Goal: Task Accomplishment & Management: Use online tool/utility

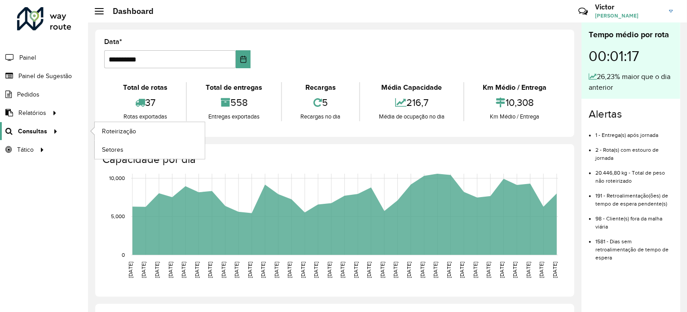
click at [49, 127] on div at bounding box center [53, 131] width 13 height 9
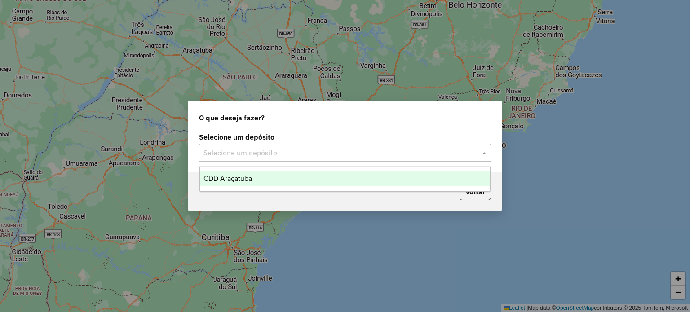
click at [260, 150] on input "text" at bounding box center [336, 153] width 265 height 11
click at [249, 178] on span "CDD Araçatuba" at bounding box center [228, 179] width 49 height 8
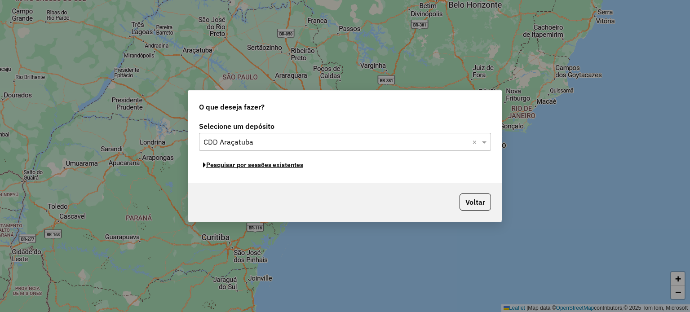
click at [256, 167] on button "Pesquisar por sessões existentes" at bounding box center [253, 165] width 108 height 14
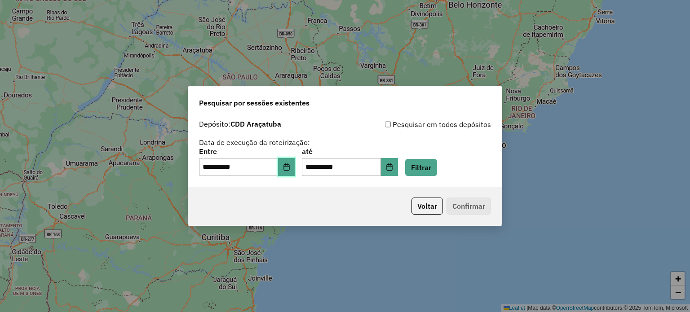
click at [290, 168] on icon "Choose Date" at bounding box center [286, 167] width 7 height 7
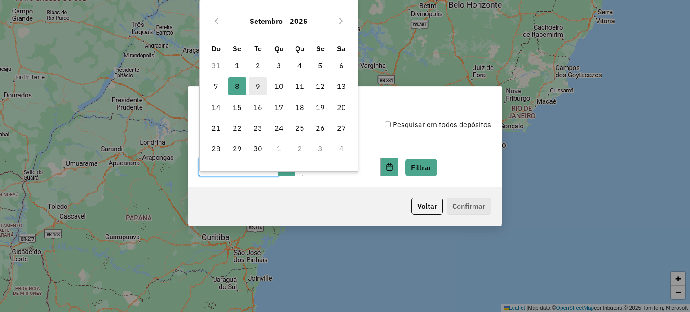
click at [261, 84] on span "9" at bounding box center [258, 86] width 18 height 18
type input "**********"
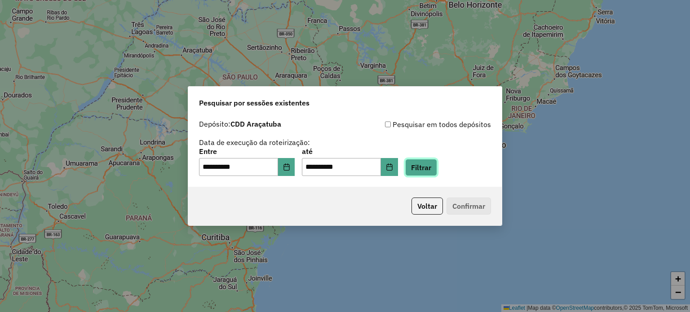
click at [421, 170] on button "Filtrar" at bounding box center [421, 167] width 32 height 17
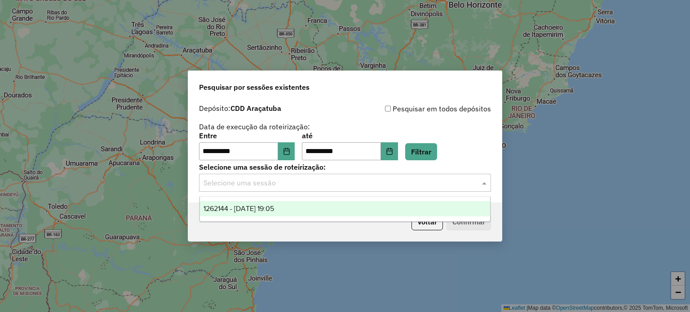
click at [278, 179] on input "text" at bounding box center [336, 183] width 265 height 11
click at [265, 210] on span "1262144 - 09/09/2025 19:05" at bounding box center [239, 209] width 71 height 8
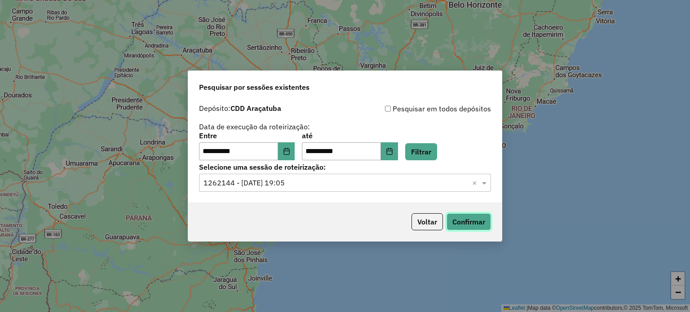
click at [454, 222] on button "Confirmar" at bounding box center [469, 221] width 44 height 17
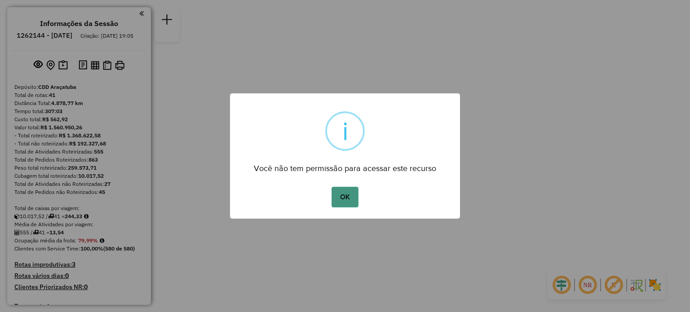
click at [351, 203] on button "OK" at bounding box center [345, 197] width 27 height 21
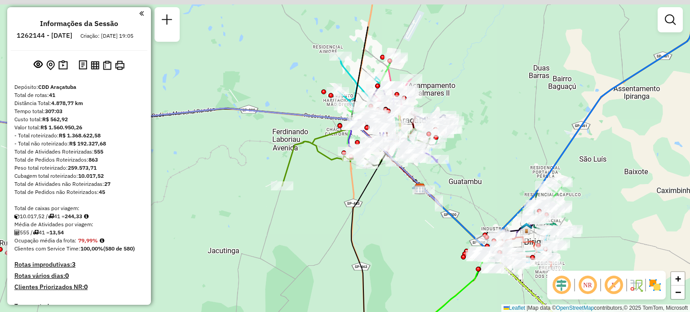
drag, startPoint x: 294, startPoint y: 22, endPoint x: 273, endPoint y: 83, distance: 64.6
click at [273, 83] on div "Janela de atendimento Grade de atendimento Capacidade Transportadoras Veículos …" at bounding box center [345, 156] width 690 height 312
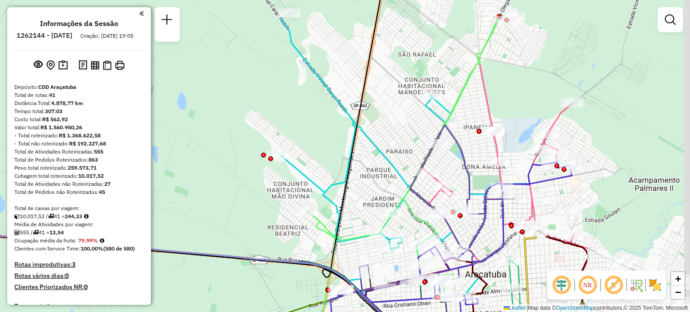
drag, startPoint x: 360, startPoint y: 146, endPoint x: 188, endPoint y: 155, distance: 172.3
click at [188, 155] on div "Janela de atendimento Grade de atendimento Capacidade Transportadoras Veículos …" at bounding box center [345, 156] width 690 height 312
click at [654, 284] on img at bounding box center [655, 285] width 14 height 14
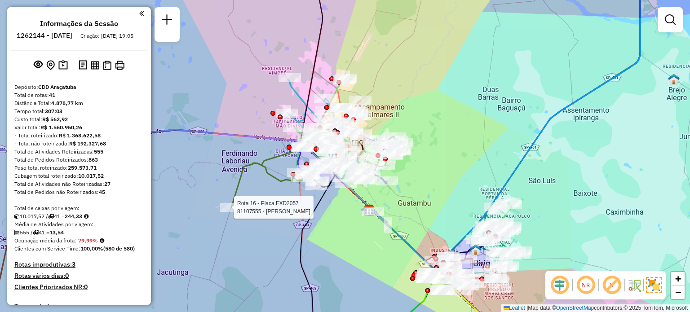
select select "**********"
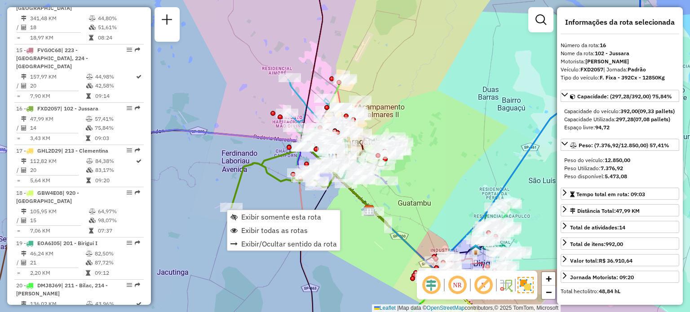
scroll to position [1073, 0]
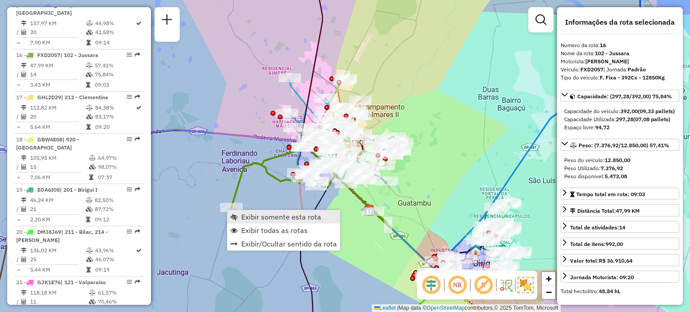
click at [250, 214] on span "Exibir somente esta rota" at bounding box center [281, 216] width 80 height 7
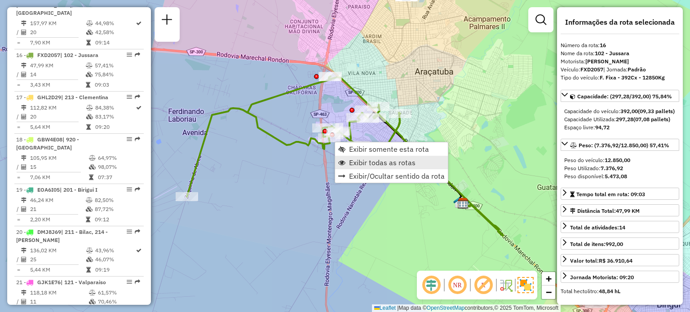
click at [354, 162] on span "Exibir todas as rotas" at bounding box center [382, 162] width 66 height 7
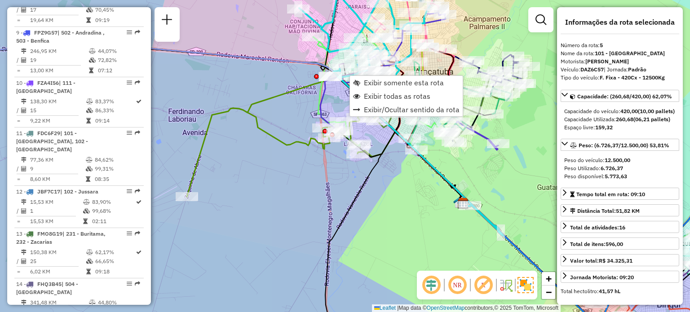
scroll to position [553, 0]
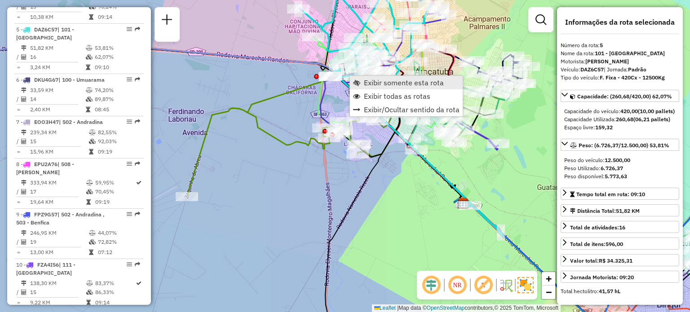
click at [363, 83] on link "Exibir somente esta rota" at bounding box center [406, 82] width 113 height 13
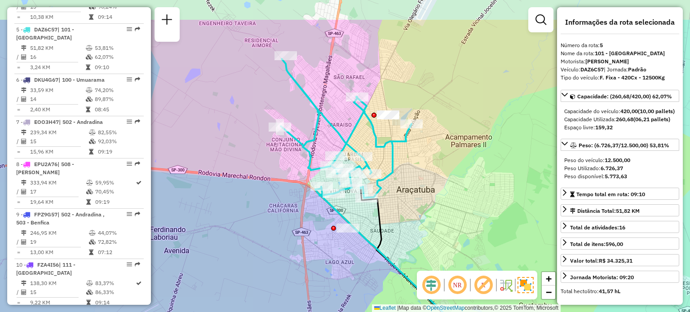
drag, startPoint x: 377, startPoint y: 117, endPoint x: 415, endPoint y: 168, distance: 63.3
click at [415, 168] on div "Janela de atendimento Grade de atendimento Capacidade Transportadoras Veículos …" at bounding box center [345, 156] width 690 height 312
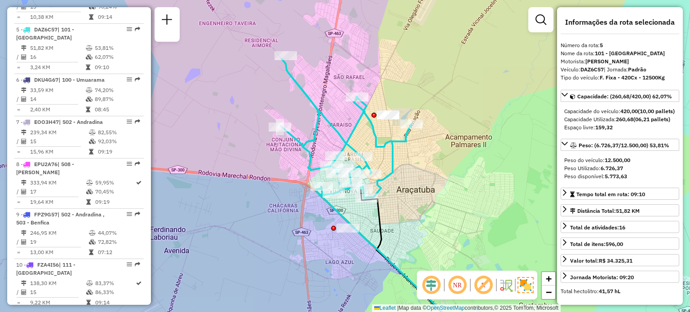
click at [461, 285] on em at bounding box center [458, 286] width 22 height 22
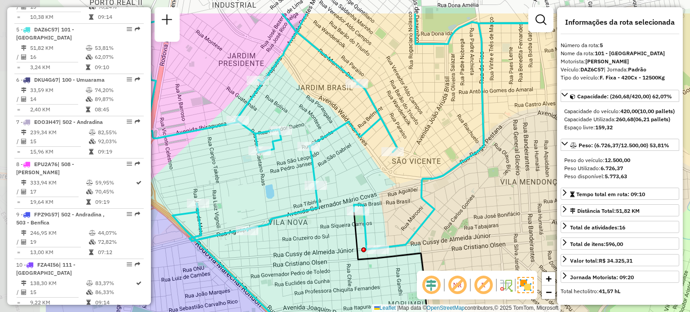
drag, startPoint x: 327, startPoint y: 184, endPoint x: 443, endPoint y: 230, distance: 124.1
click at [443, 230] on div "Janela de atendimento Grade de atendimento Capacidade Transportadoras Veículos …" at bounding box center [345, 156] width 690 height 312
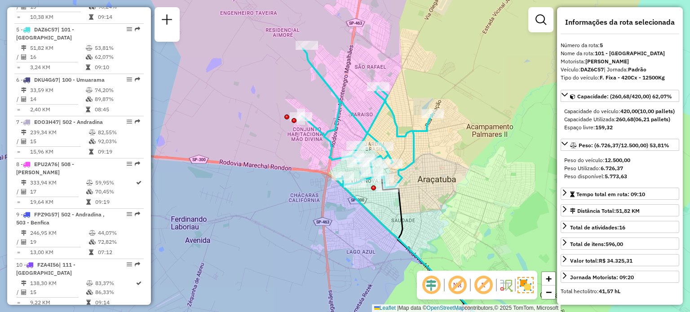
drag, startPoint x: 510, startPoint y: 140, endPoint x: 444, endPoint y: 160, distance: 69.6
click at [444, 160] on div "Janela de atendimento Grade de atendimento Capacidade Transportadoras Veículos …" at bounding box center [345, 156] width 690 height 312
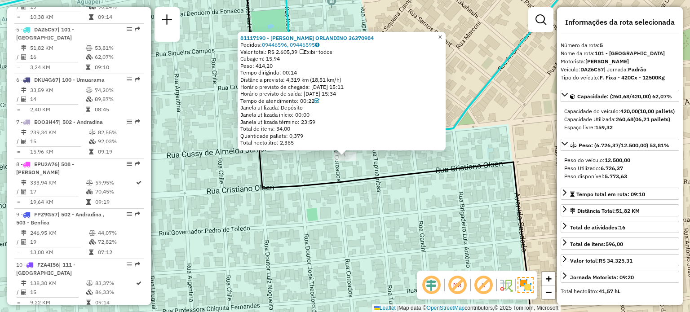
click at [442, 34] on span "×" at bounding box center [440, 37] width 4 height 8
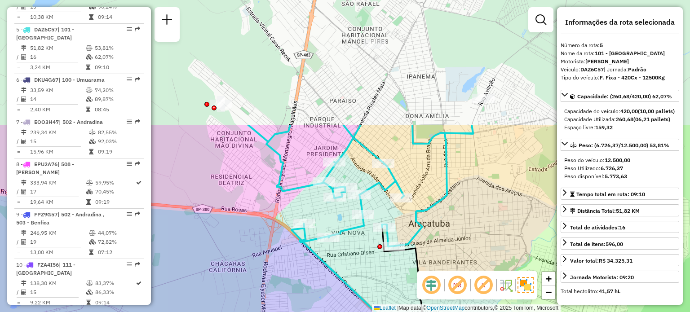
drag, startPoint x: 460, startPoint y: 77, endPoint x: 452, endPoint y: 233, distance: 156.1
click at [452, 233] on div "Janela de atendimento Grade de atendimento Capacidade Transportadoras Veículos …" at bounding box center [345, 156] width 690 height 312
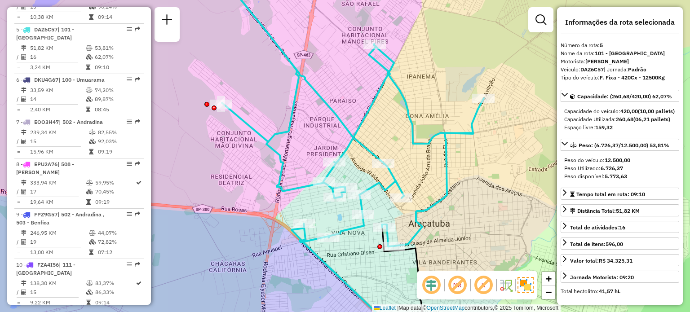
click at [452, 234] on div "Janela de atendimento Grade de atendimento Capacidade Transportadoras Veículos …" at bounding box center [345, 156] width 690 height 312
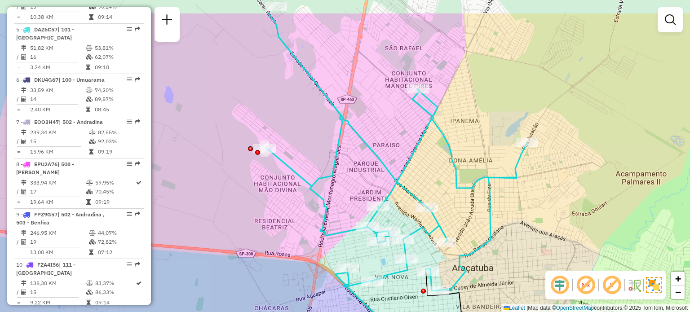
drag, startPoint x: 452, startPoint y: 234, endPoint x: 496, endPoint y: 278, distance: 62.9
click at [496, 278] on div "Janela de atendimento Grade de atendimento Capacidade Transportadoras Veículos …" at bounding box center [345, 156] width 690 height 312
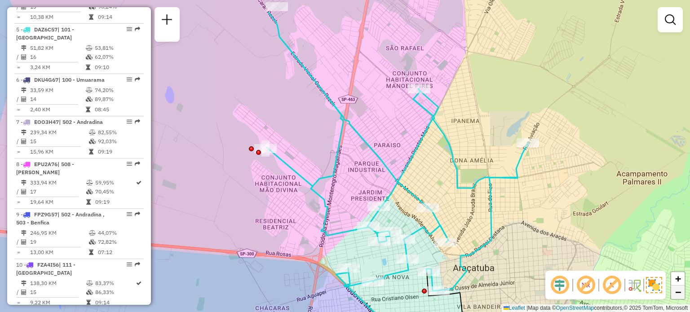
click at [677, 291] on span "−" at bounding box center [678, 292] width 6 height 11
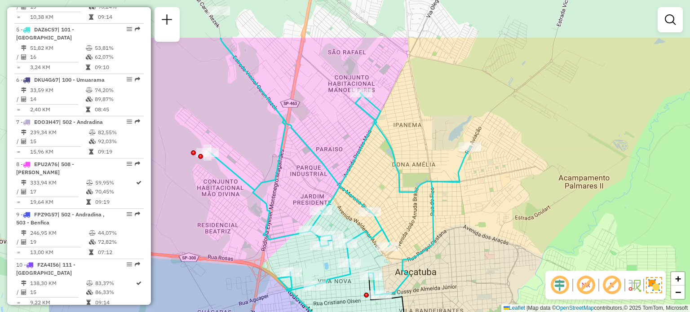
drag, startPoint x: 444, startPoint y: 228, endPoint x: 562, endPoint y: 297, distance: 136.7
click at [562, 297] on hb-router-mapa "Informações da Sessão 1262144 - [DATE] Criação: [DATE] 19:05 Depósito: CDD Araç…" at bounding box center [345, 156] width 690 height 312
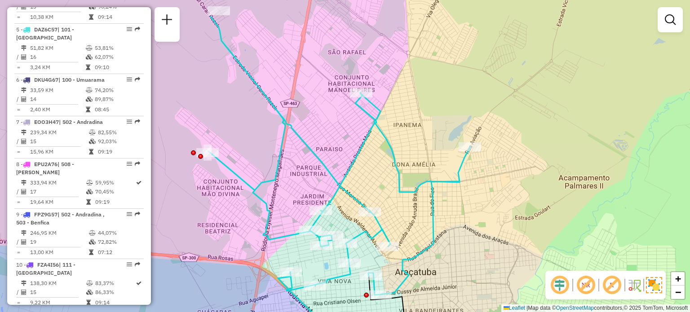
click at [562, 297] on div "NR R" at bounding box center [605, 285] width 120 height 29
click at [567, 297] on div "NR R" at bounding box center [605, 285] width 120 height 29
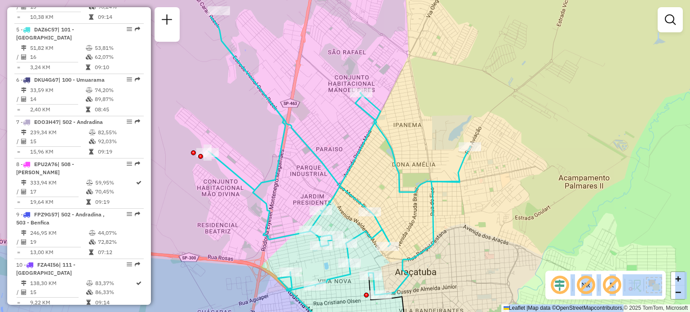
drag, startPoint x: 567, startPoint y: 297, endPoint x: 595, endPoint y: 305, distance: 29.3
click at [595, 305] on hb-router-mapa "Informações da Sessão 1262144 - [DATE] Criação: [DATE] 19:05 Depósito: CDD Araç…" at bounding box center [345, 156] width 690 height 312
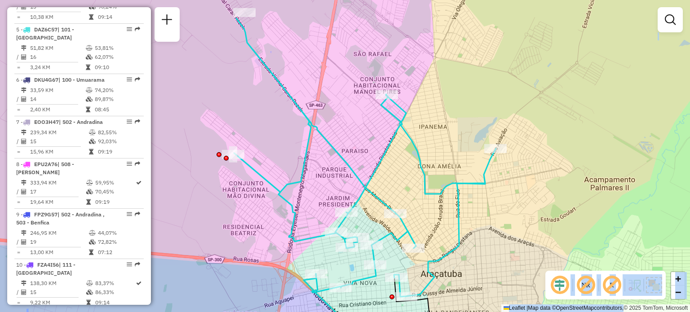
drag, startPoint x: 524, startPoint y: 237, endPoint x: 550, endPoint y: 239, distance: 25.7
click at [550, 239] on div "Janela de atendimento Grade de atendimento Capacidade Transportadoras Veículos …" at bounding box center [345, 156] width 690 height 312
click at [679, 292] on span "−" at bounding box center [678, 292] width 6 height 11
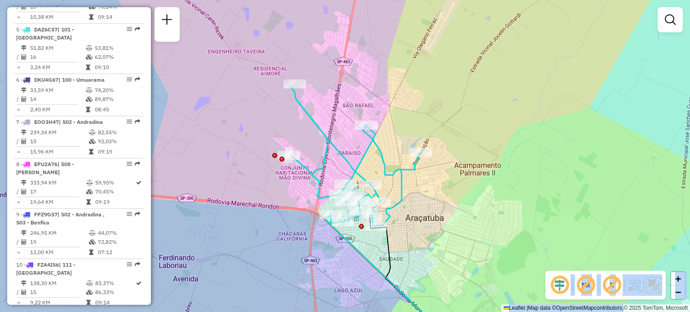
click at [564, 251] on div "Janela de atendimento Grade de atendimento Capacidade Transportadoras Veículos …" at bounding box center [345, 156] width 690 height 312
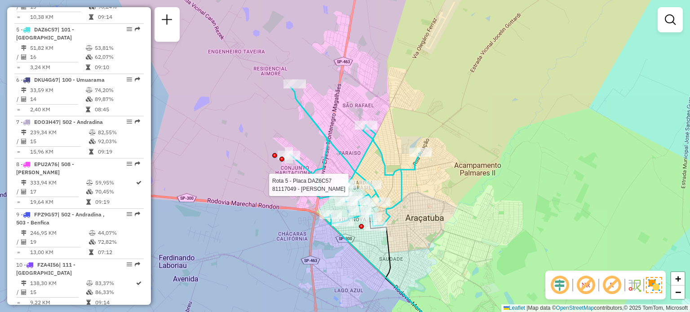
select select "**********"
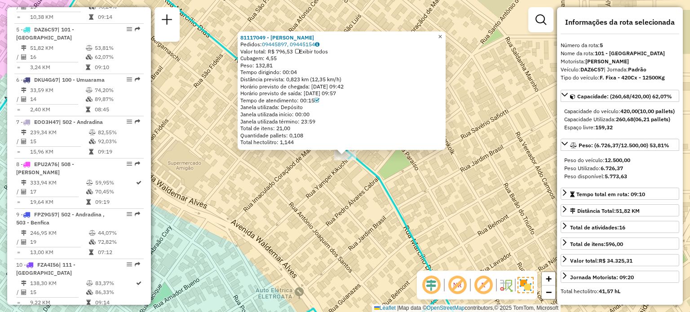
click at [442, 33] on span "×" at bounding box center [440, 37] width 4 height 8
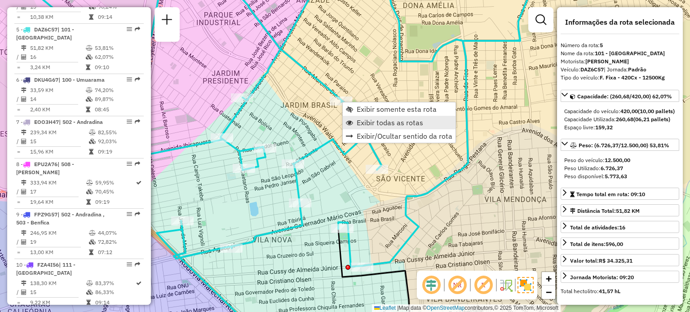
click at [365, 121] on span "Exibir todas as rotas" at bounding box center [390, 122] width 66 height 7
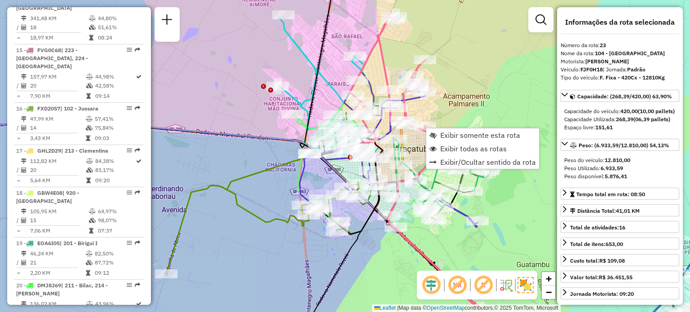
scroll to position [1400, 0]
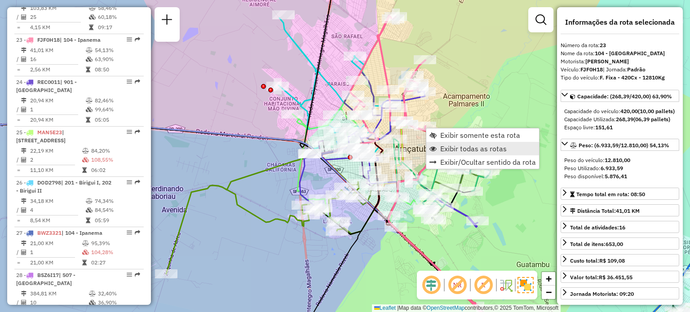
click at [447, 151] on span "Exibir todas as rotas" at bounding box center [473, 148] width 66 height 7
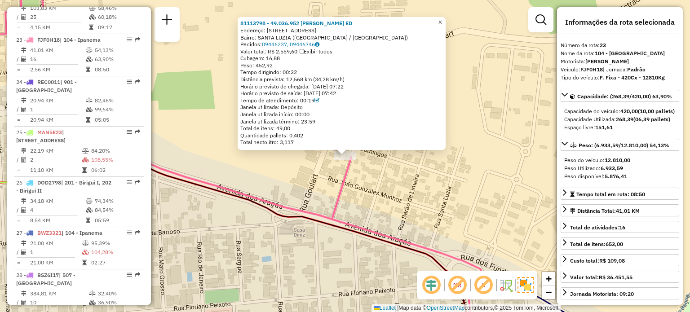
click at [442, 20] on span "×" at bounding box center [440, 22] width 4 height 8
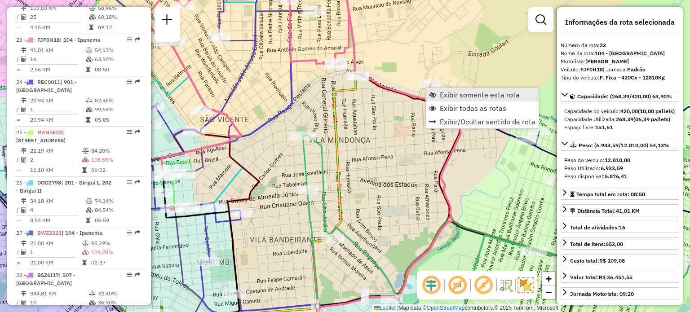
click at [450, 98] on span "Exibir somente esta rota" at bounding box center [480, 94] width 80 height 7
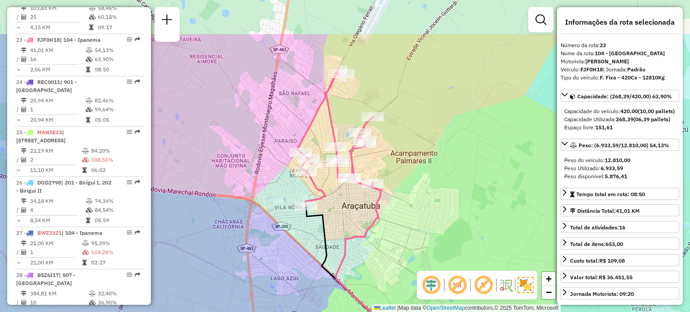
drag, startPoint x: 383, startPoint y: 100, endPoint x: 401, endPoint y: 168, distance: 70.3
click at [401, 168] on div "Janela de atendimento Grade de atendimento Capacidade Transportadoras Veículos …" at bounding box center [345, 156] width 690 height 312
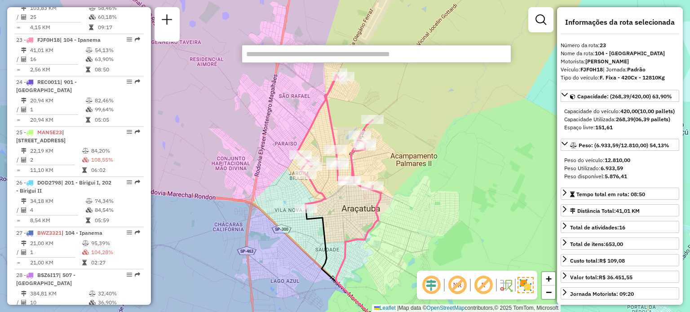
scroll to position [1207, 0]
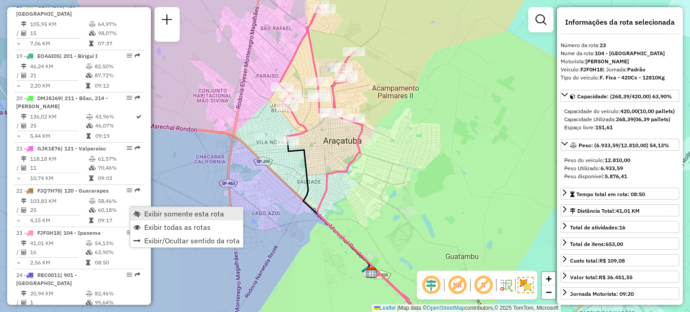
click at [150, 212] on span "Exibir somente esta rota" at bounding box center [184, 213] width 80 height 7
